Goal: Task Accomplishment & Management: Complete application form

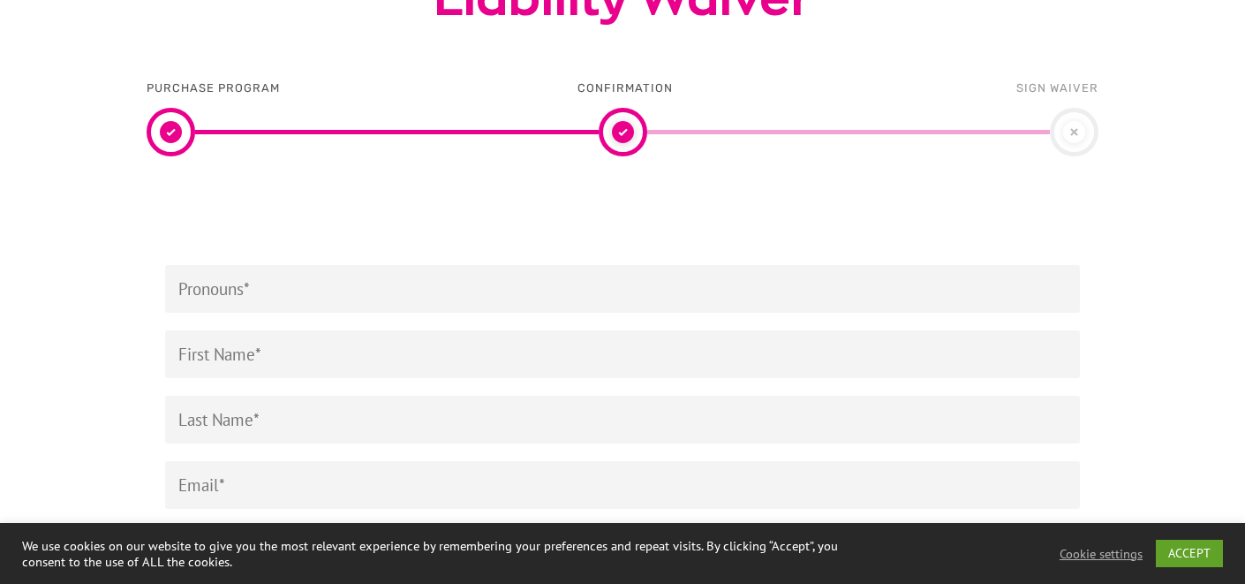
scroll to position [258, 0]
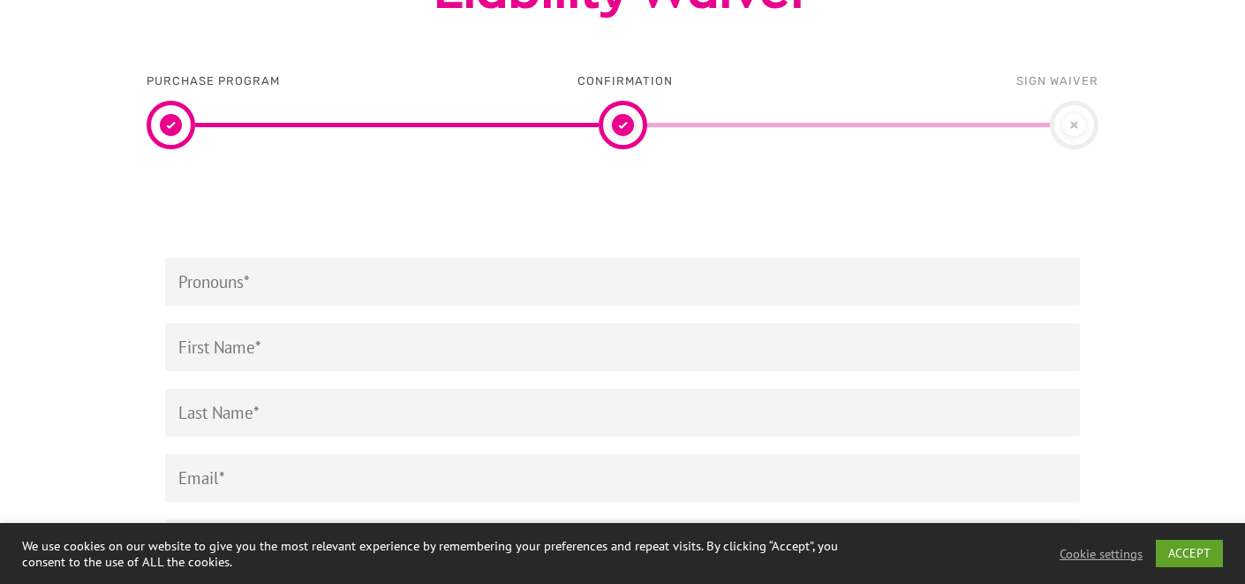
click at [519, 288] on input "Contact form" at bounding box center [622, 282] width 915 height 48
type input "she/her/hers"
type input "[PERSON_NAME]"
type input "m"
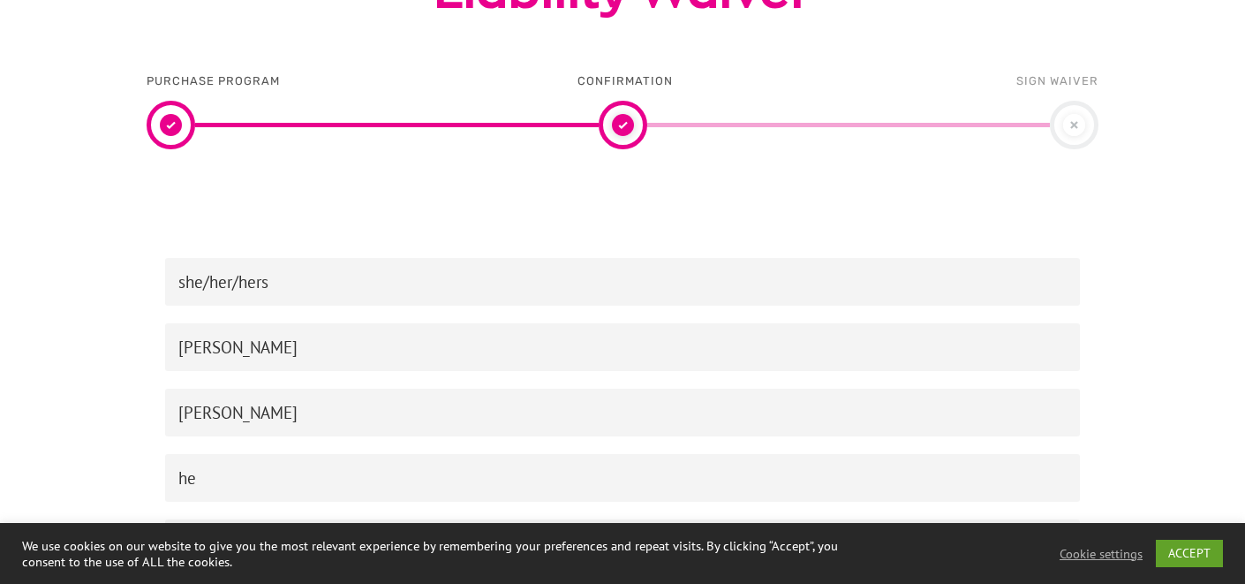
type input "h"
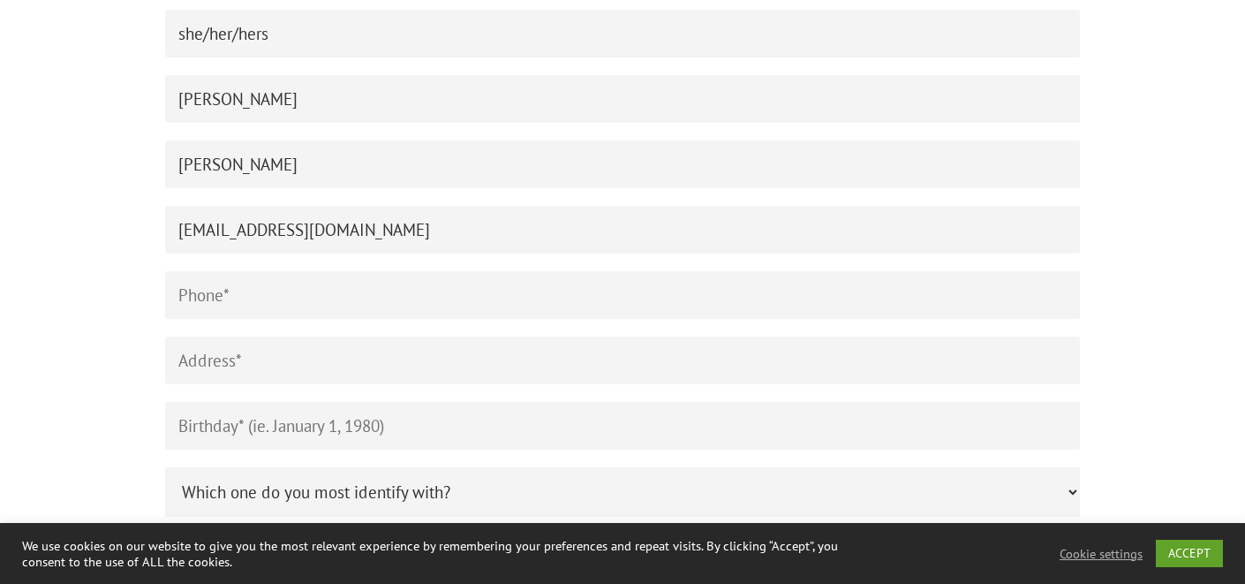
scroll to position [510, 0]
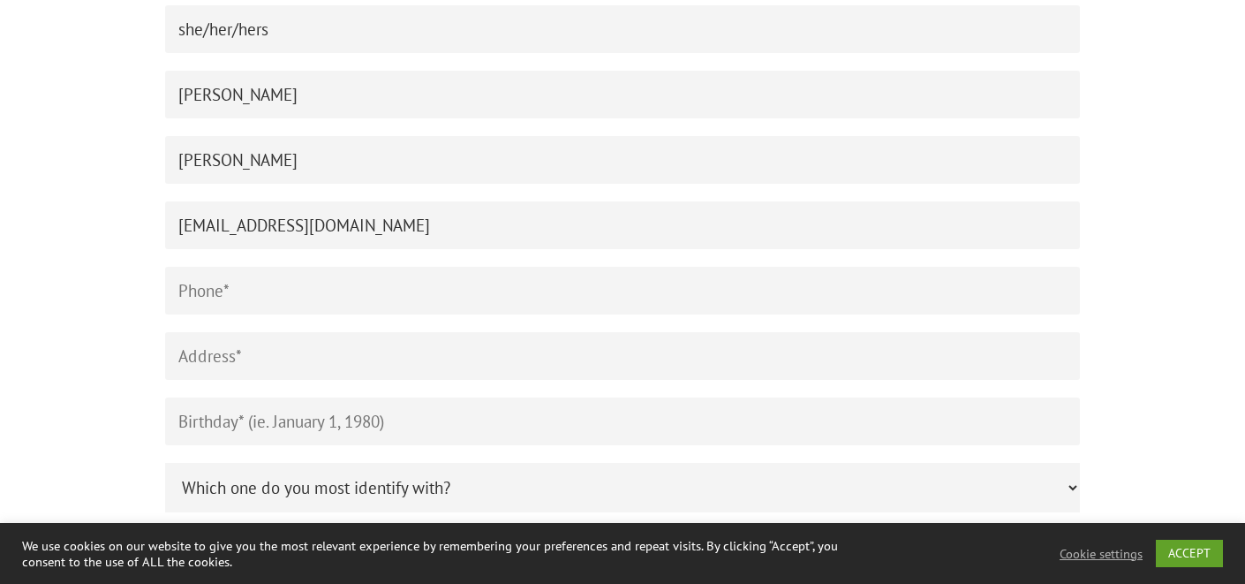
type input "[EMAIL_ADDRESS][DOMAIN_NAME]"
type input "6473385686"
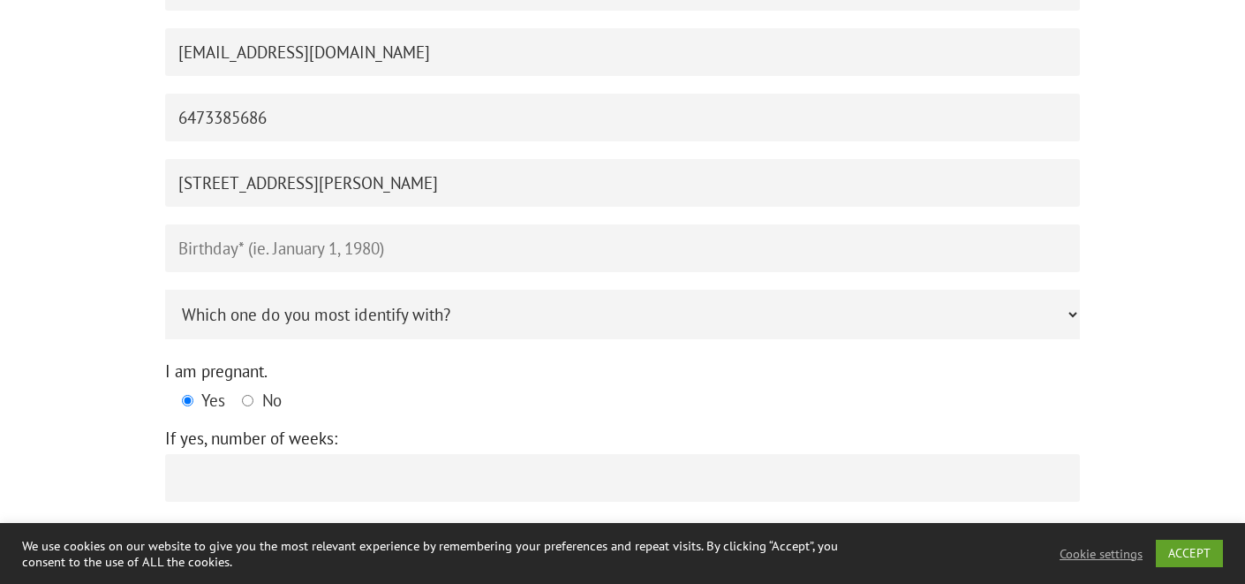
scroll to position [686, 0]
type input "[STREET_ADDRESS][PERSON_NAME]"
click at [327, 232] on input "Contact form" at bounding box center [622, 246] width 915 height 48
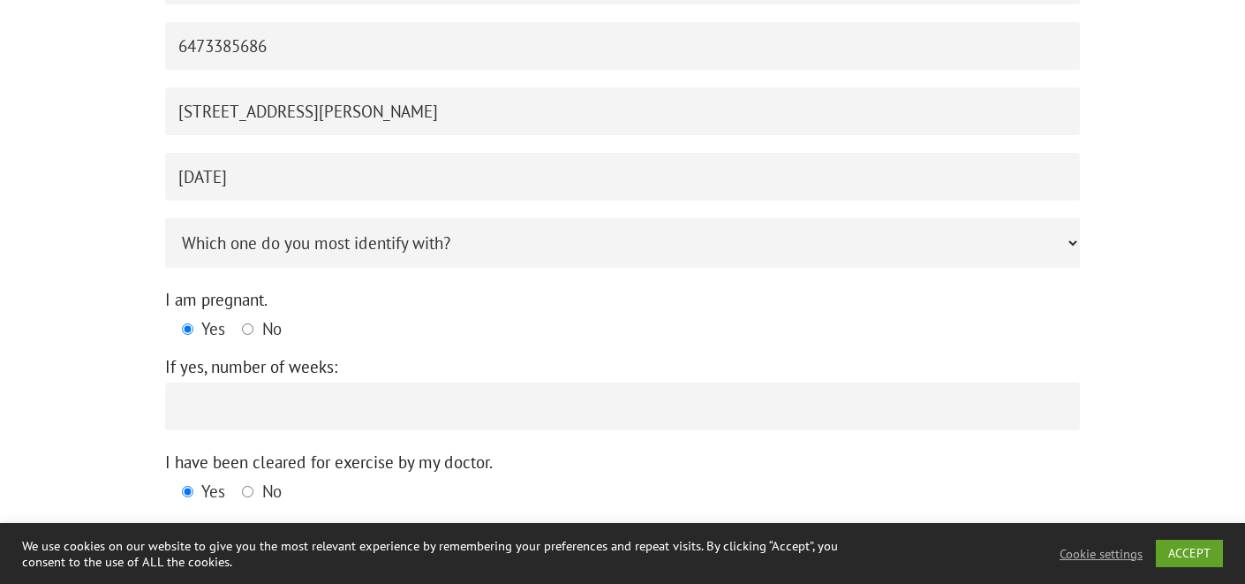
scroll to position [758, 0]
type input "[DATE]"
select select "Mother"
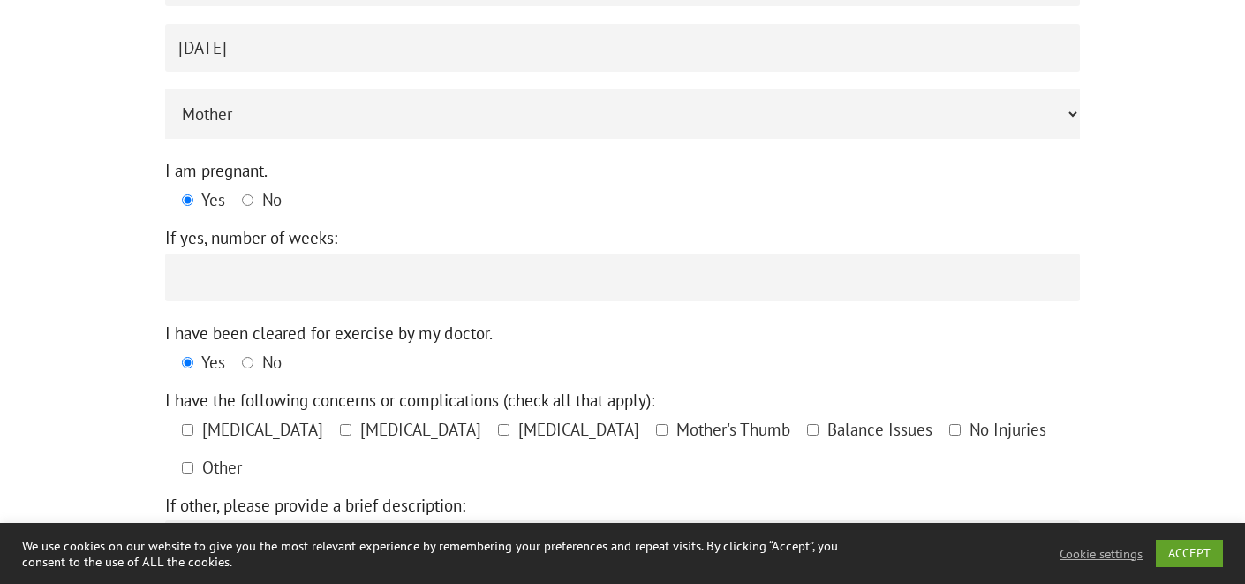
scroll to position [888, 0]
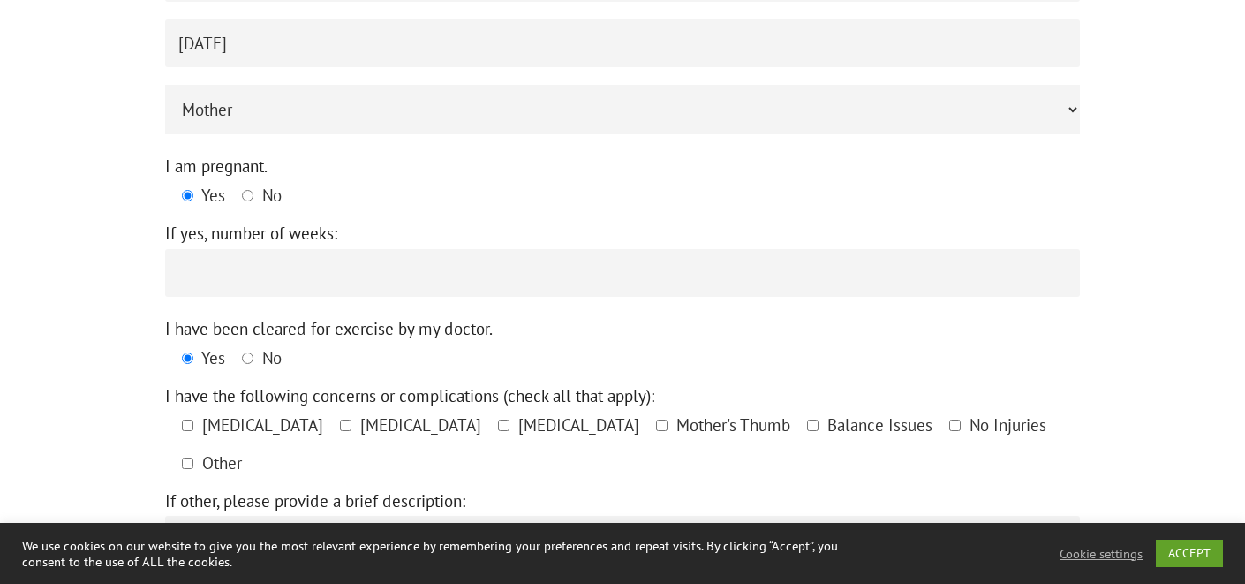
click at [264, 185] on span "No" at bounding box center [270, 195] width 24 height 21
click at [253, 190] on input "No" at bounding box center [247, 195] width 11 height 11
radio input "true"
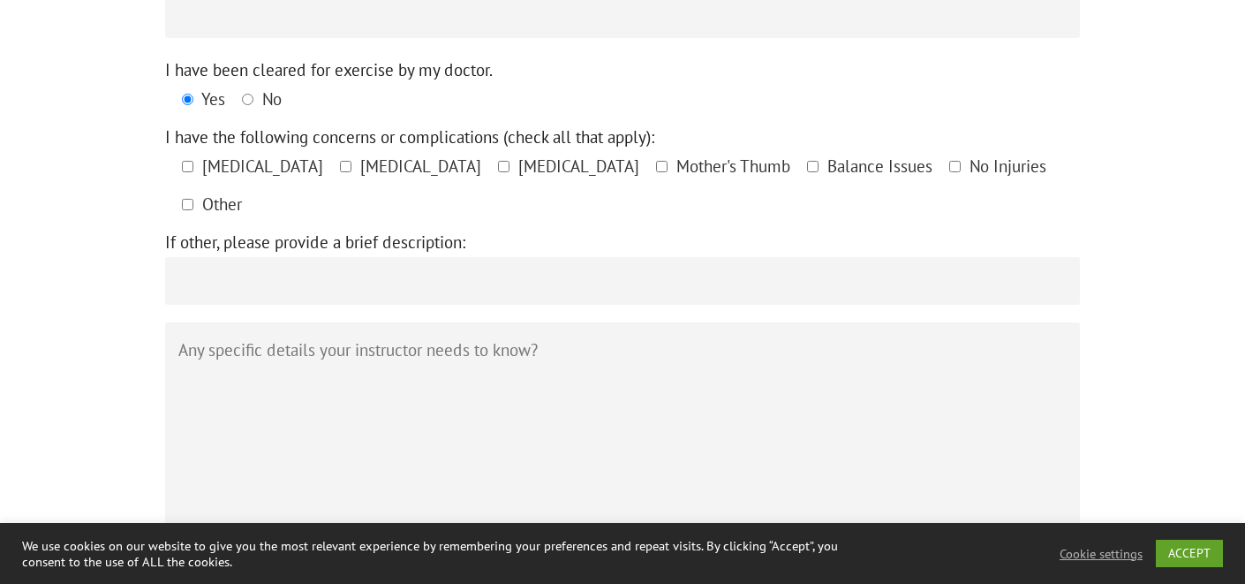
scroll to position [1172, 0]
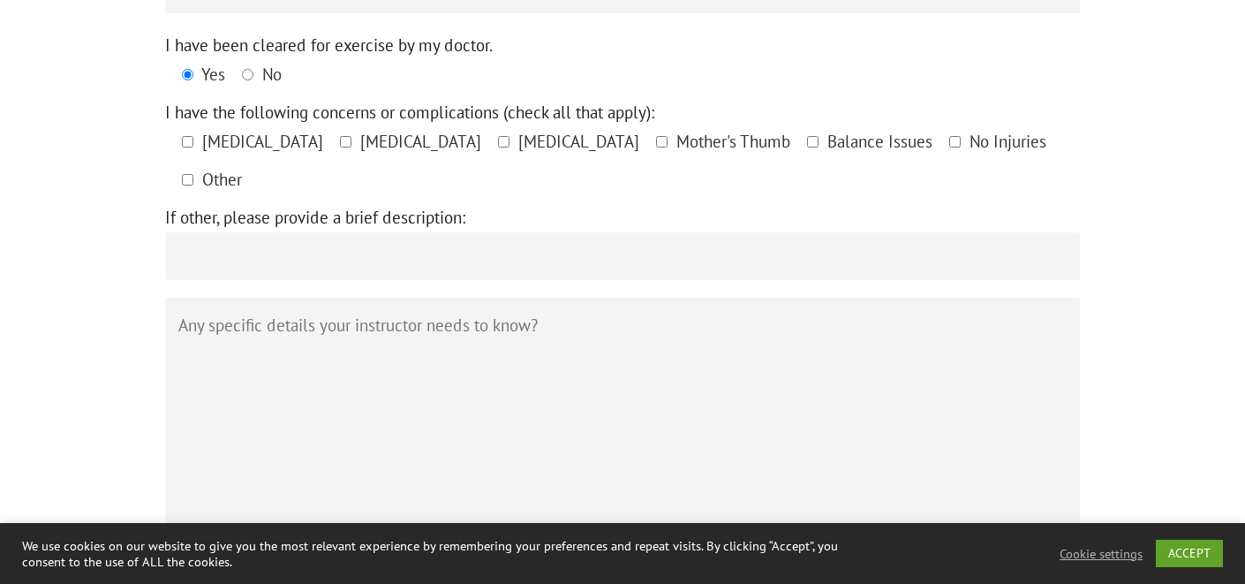
click at [949, 127] on label "No Injuries" at bounding box center [997, 146] width 97 height 38
click at [949, 136] on input"] "No Injuries" at bounding box center [954, 141] width 11 height 11
checkbox input"] "true"
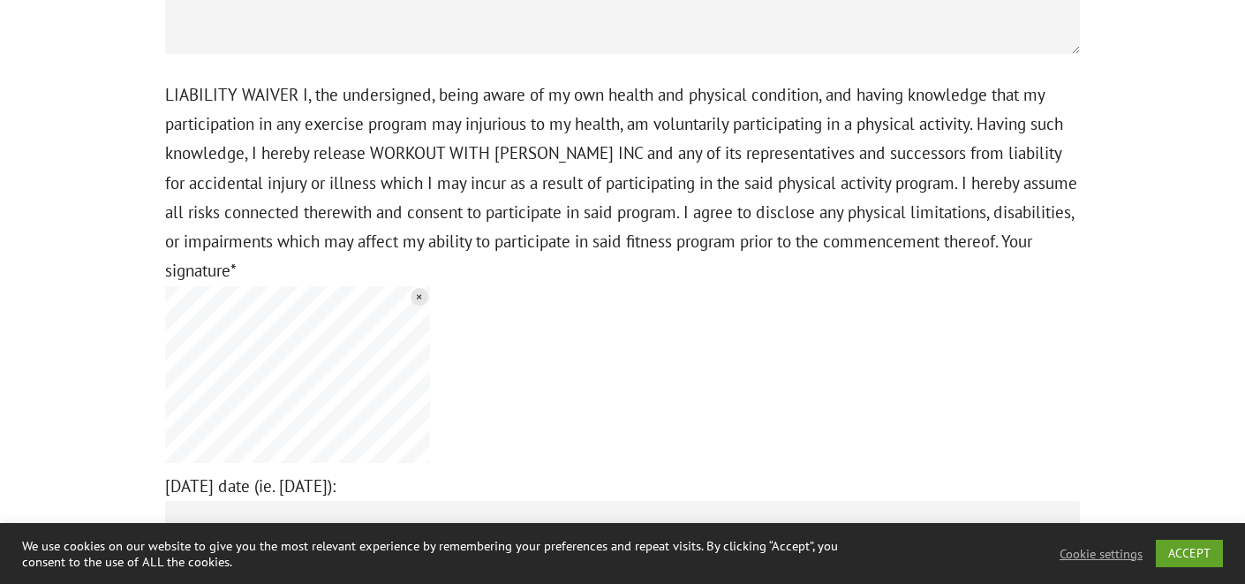
scroll to position [2181, 0]
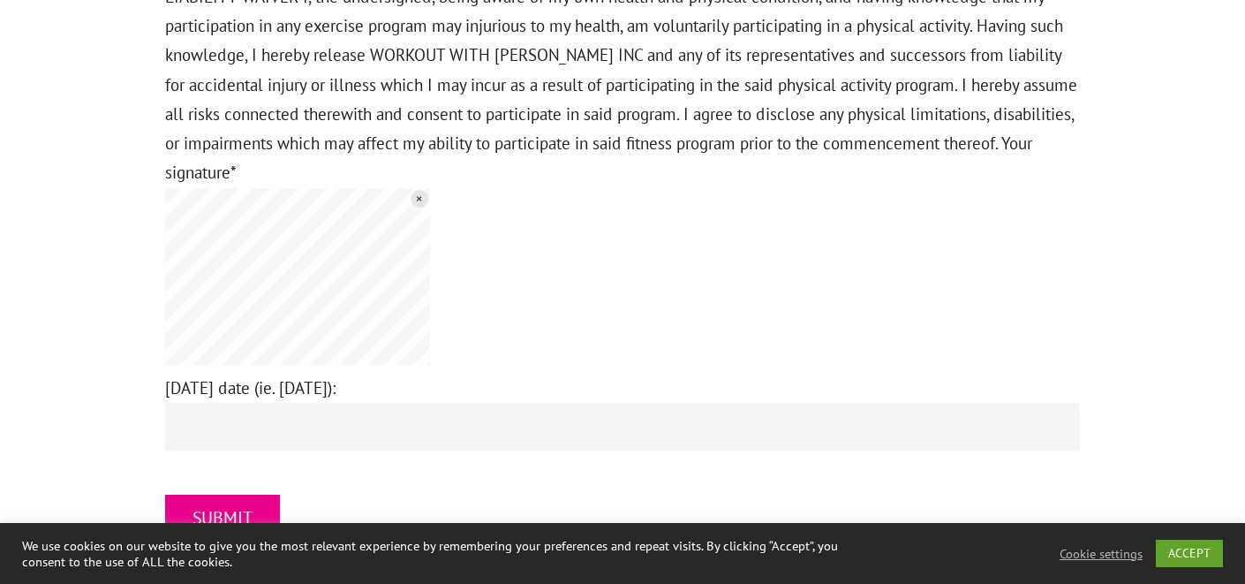
click at [331, 403] on input "[DATE] date (ie. [DATE]):" at bounding box center [622, 427] width 915 height 48
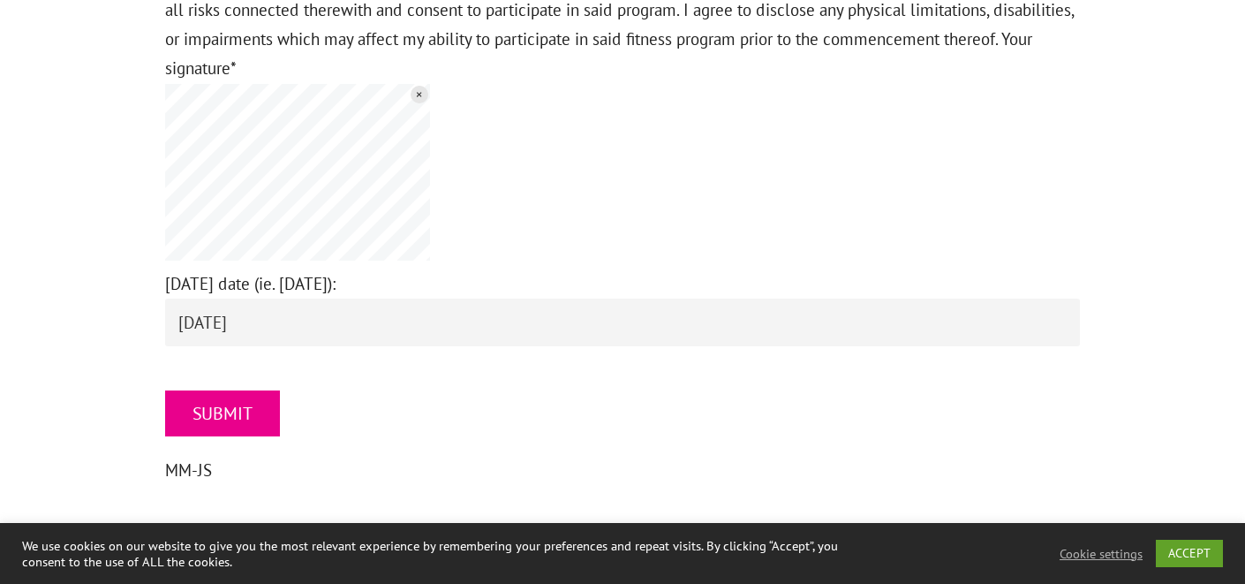
scroll to position [2287, 0]
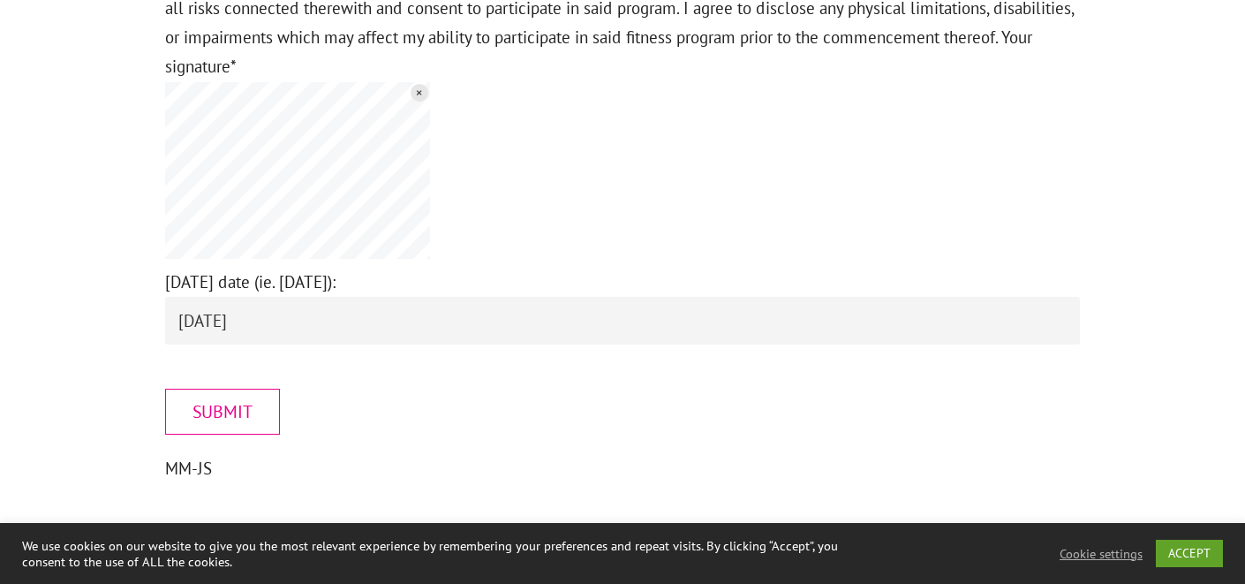
type input "[DATE]"
click at [208, 389] on input "SUBMIT" at bounding box center [222, 412] width 115 height 46
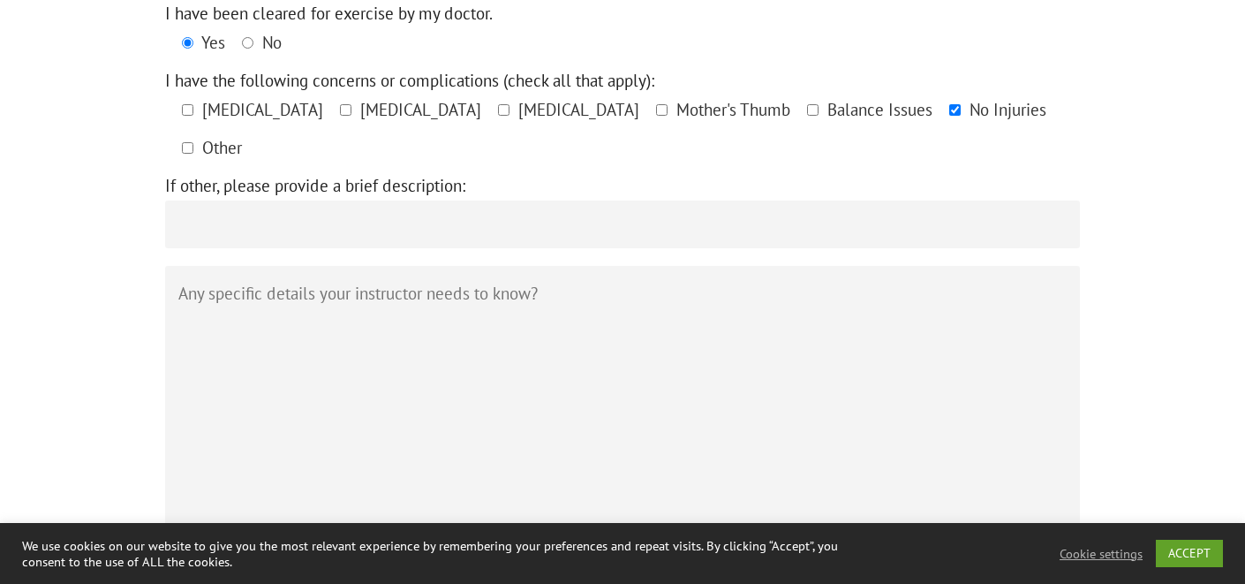
scroll to position [1205, 0]
click at [272, 282] on textarea "Contact form" at bounding box center [622, 425] width 915 height 321
type textarea "N"
type textarea "o"
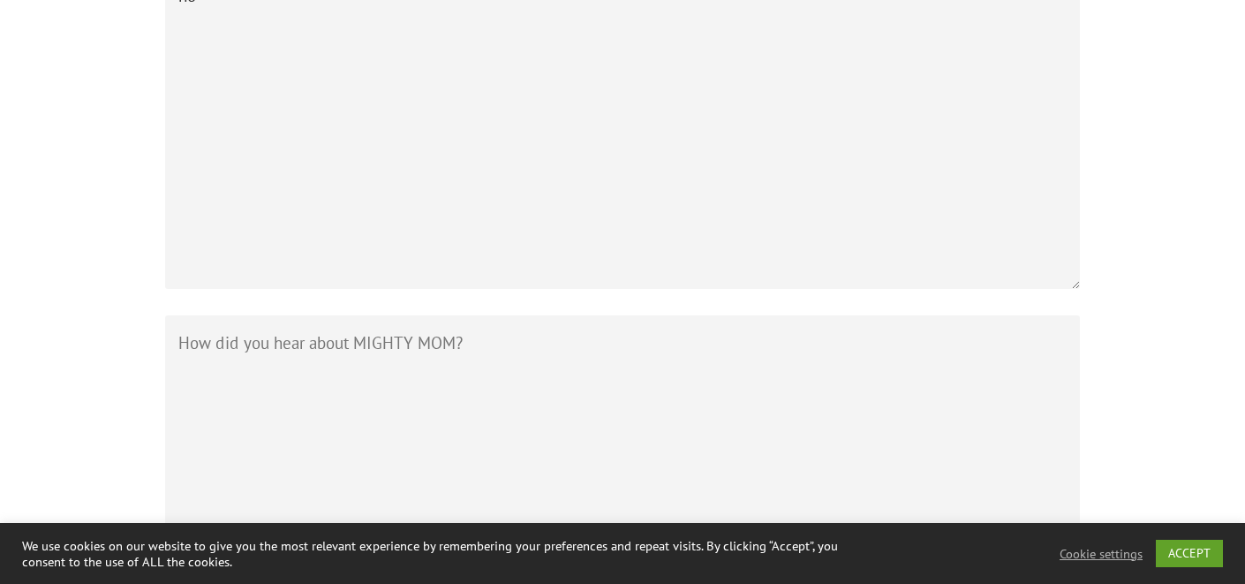
scroll to position [1501, 0]
type textarea "no"
click at [291, 316] on textarea "Contact form" at bounding box center [622, 476] width 915 height 321
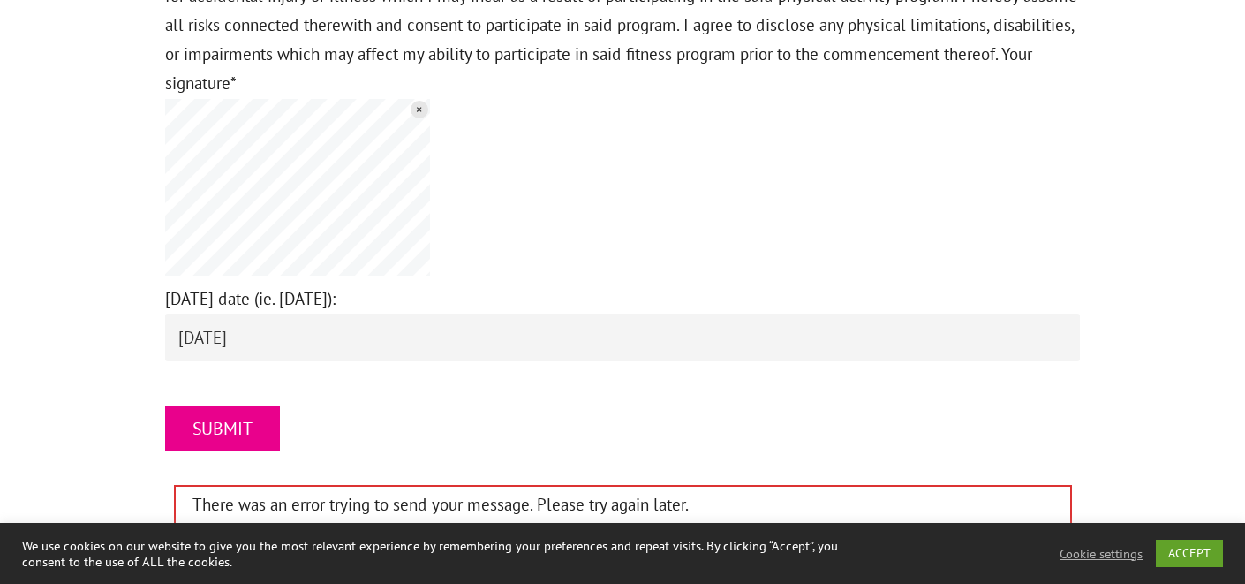
scroll to position [2315, 0]
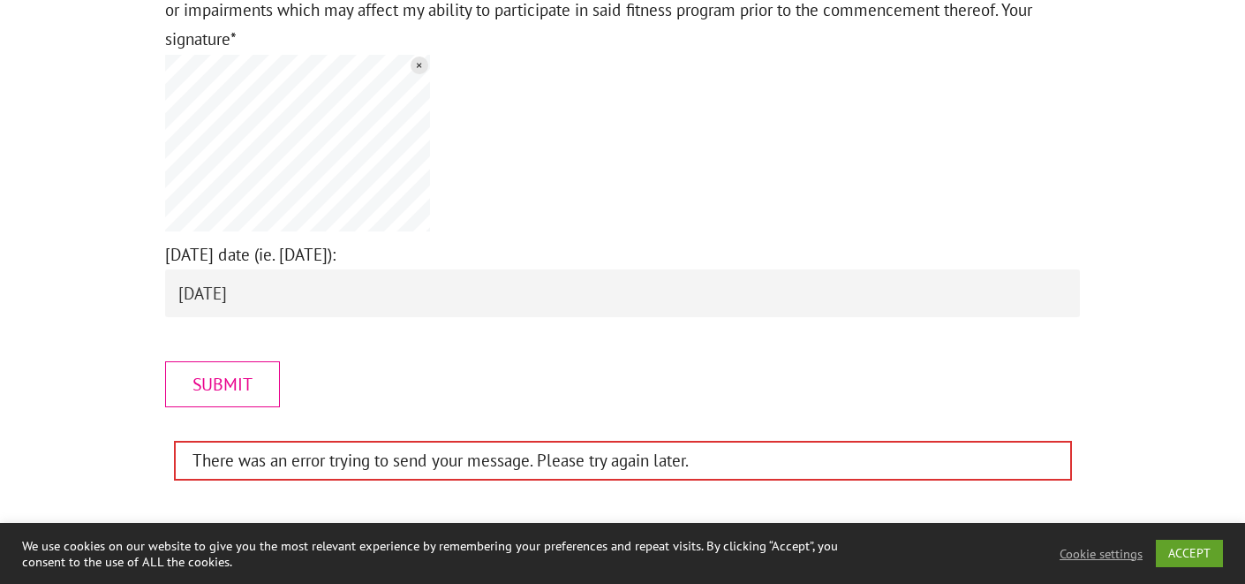
type textarea "Mommy Connections"
click at [238, 361] on input "SUBMIT" at bounding box center [222, 384] width 115 height 46
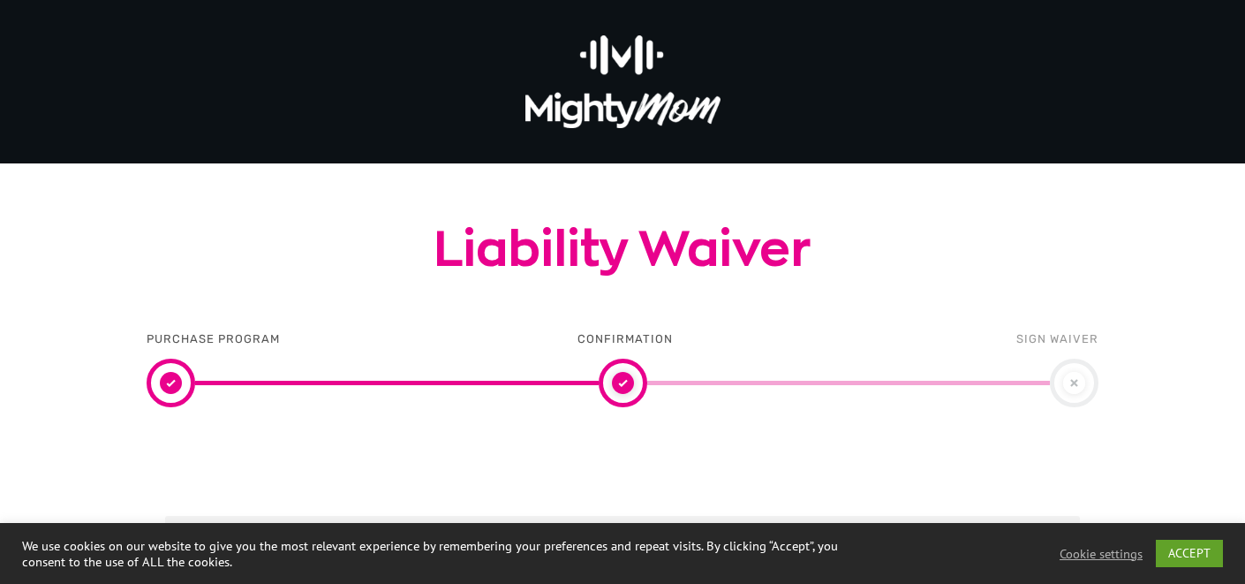
scroll to position [0, 0]
